Goal: Task Accomplishment & Management: Complete application form

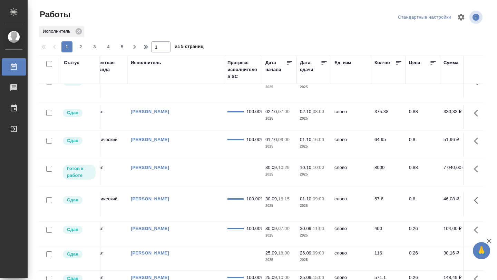
scroll to position [45, 253]
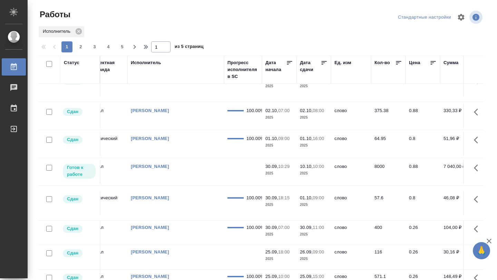
click at [201, 184] on td "[PERSON_NAME]" at bounding box center [175, 172] width 97 height 24
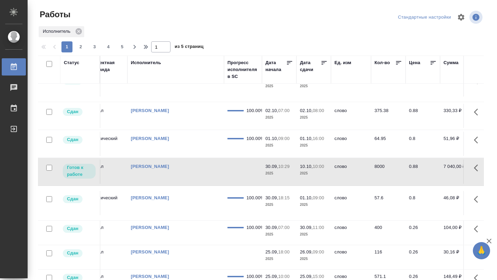
click at [201, 184] on td "[PERSON_NAME]" at bounding box center [175, 172] width 97 height 24
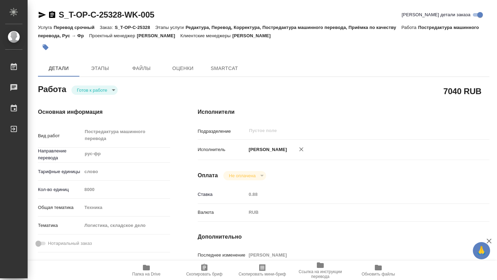
type textarea "x"
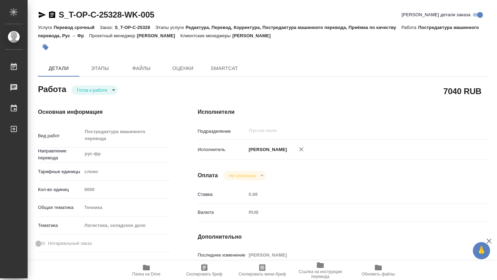
type textarea "x"
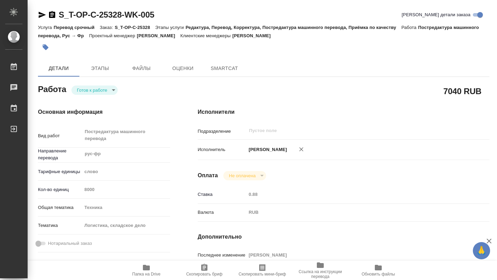
type textarea "x"
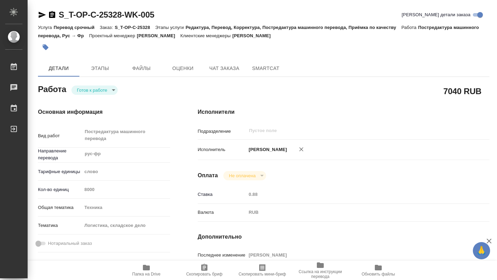
type textarea "x"
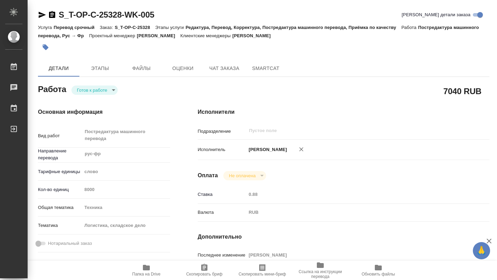
type textarea "x"
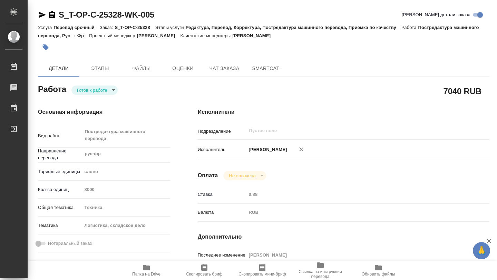
type textarea "x"
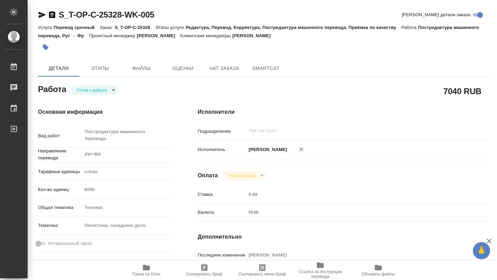
type textarea "x"
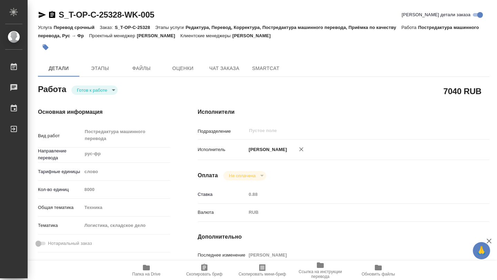
click at [142, 270] on icon "button" at bounding box center [146, 268] width 8 height 8
type textarea "x"
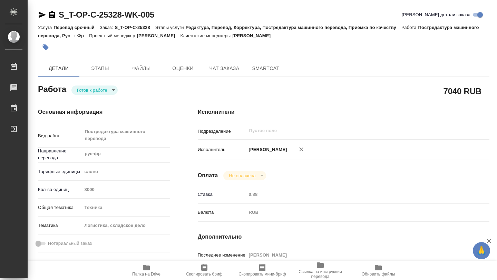
type textarea "x"
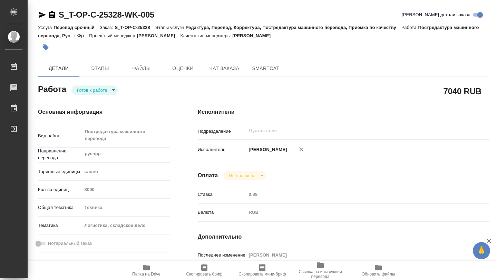
type textarea "x"
